Goal: Task Accomplishment & Management: Use online tool/utility

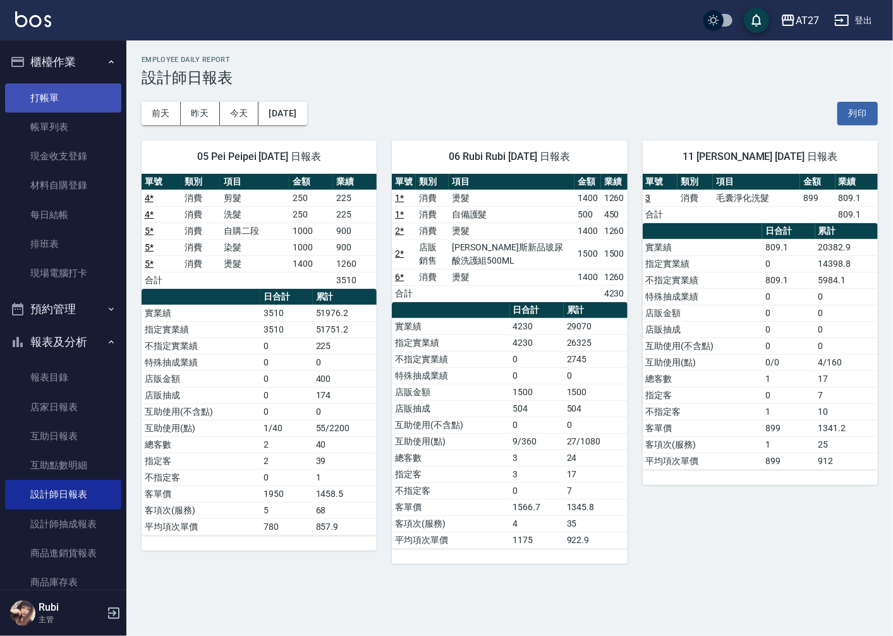
click at [68, 90] on link "打帳單" at bounding box center [63, 97] width 116 height 29
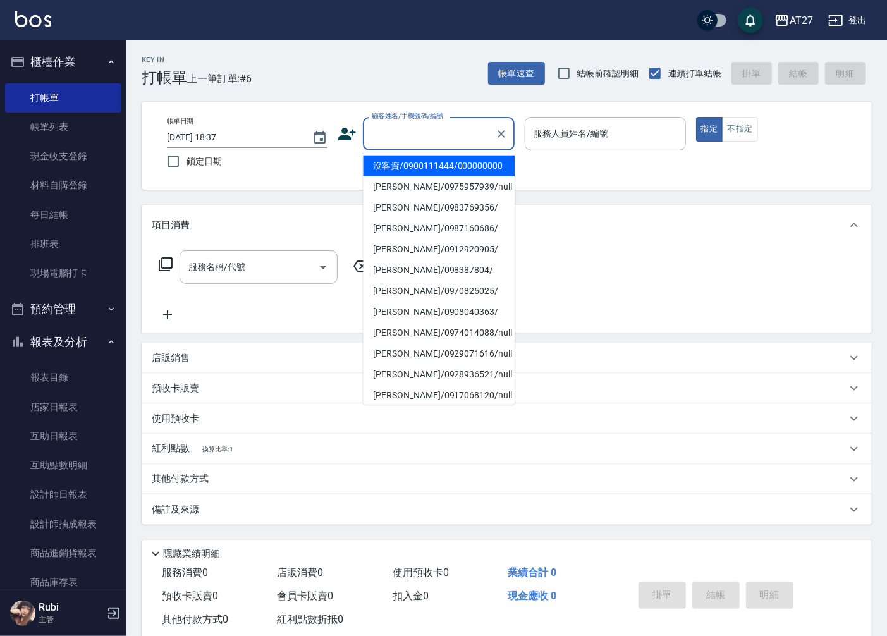
click at [460, 142] on input "顧客姓名/手機號碼/編號" at bounding box center [428, 134] width 121 height 22
click at [457, 169] on li "沒客資/0900111444/000000000" at bounding box center [439, 165] width 152 height 21
type input "沒客資/0900111444/000000000"
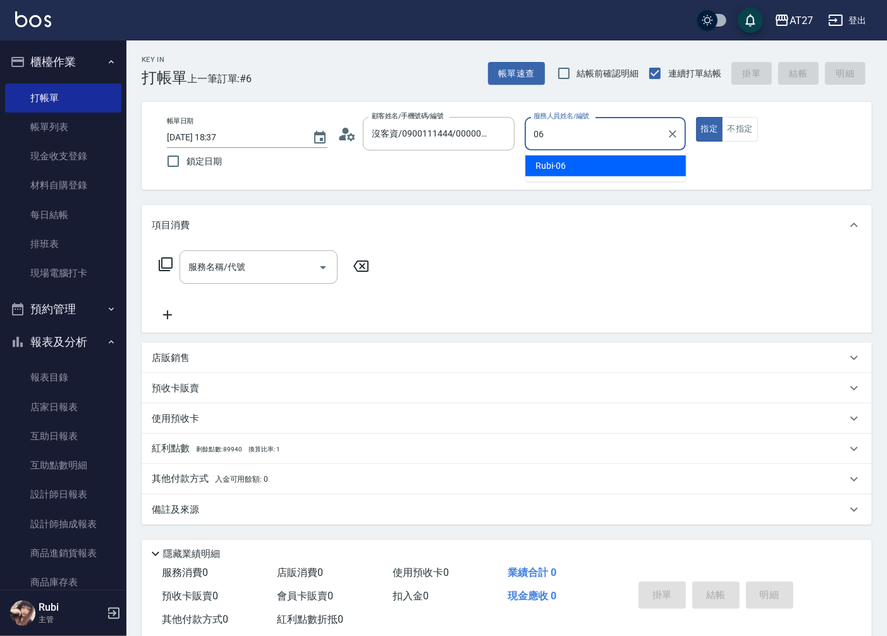
type input "Rubi-06"
type button "true"
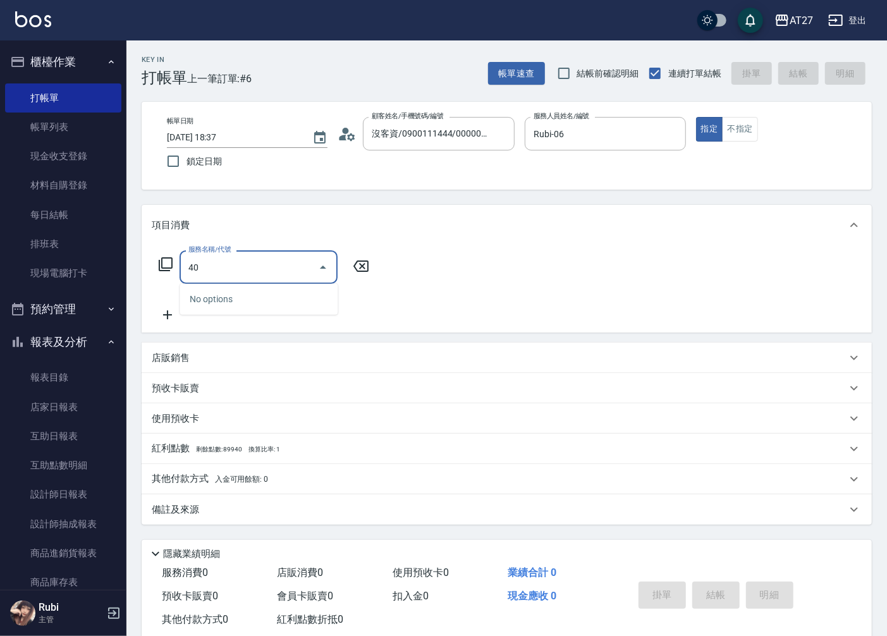
type input "401"
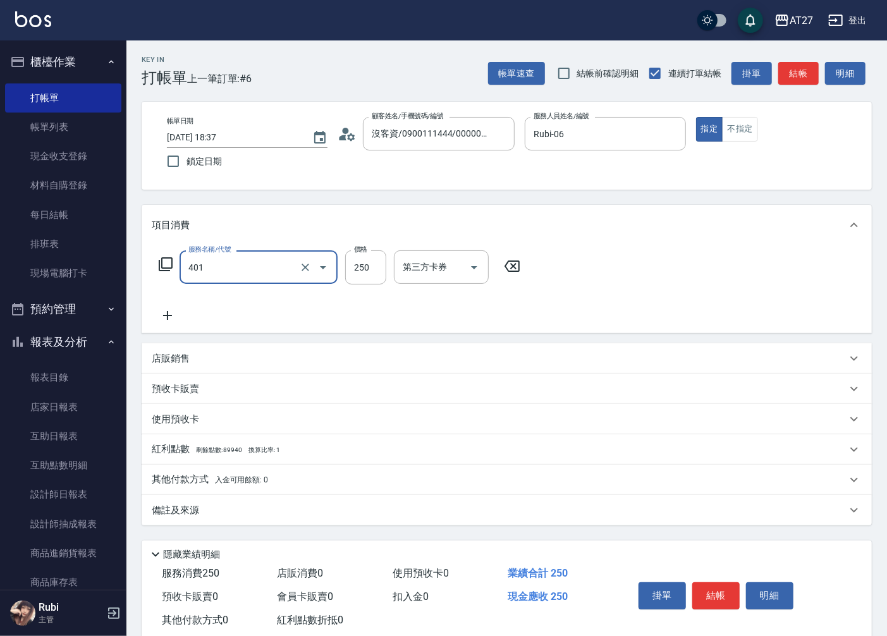
type input "20"
type input "剪髮(401)"
type input "0"
type input "300"
type input "30"
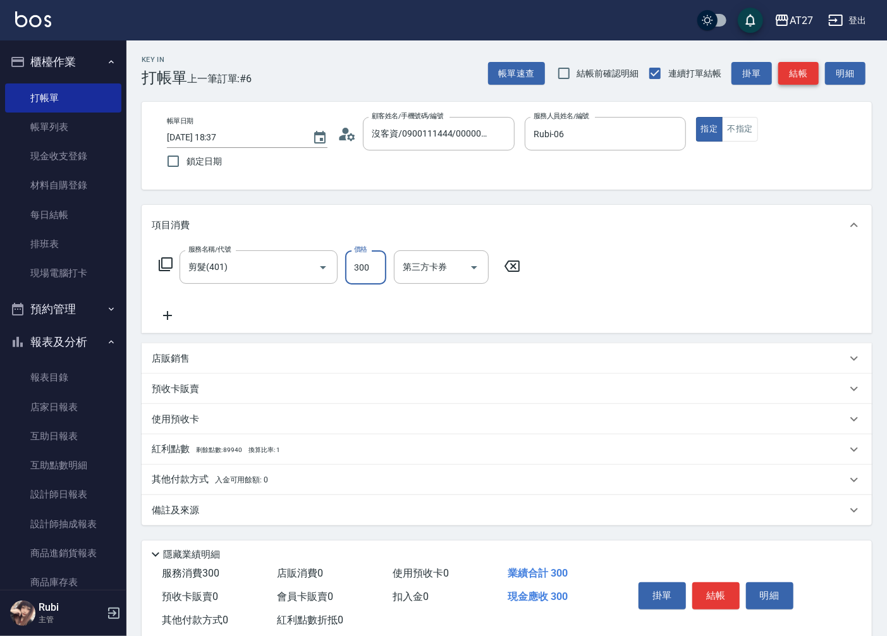
type input "300"
click at [790, 71] on button "結帳" at bounding box center [798, 73] width 40 height 23
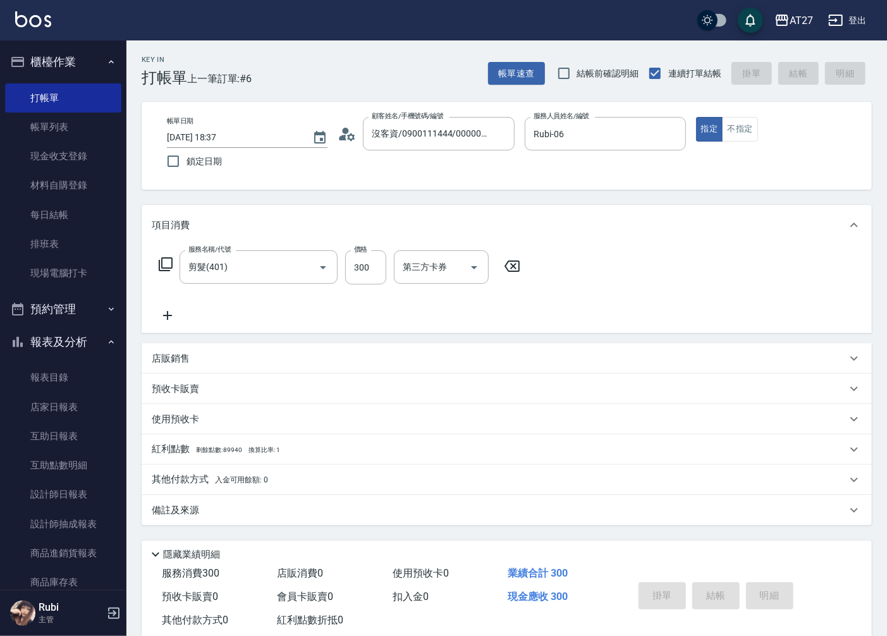
type input "0"
